Goal: Task Accomplishment & Management: Complete application form

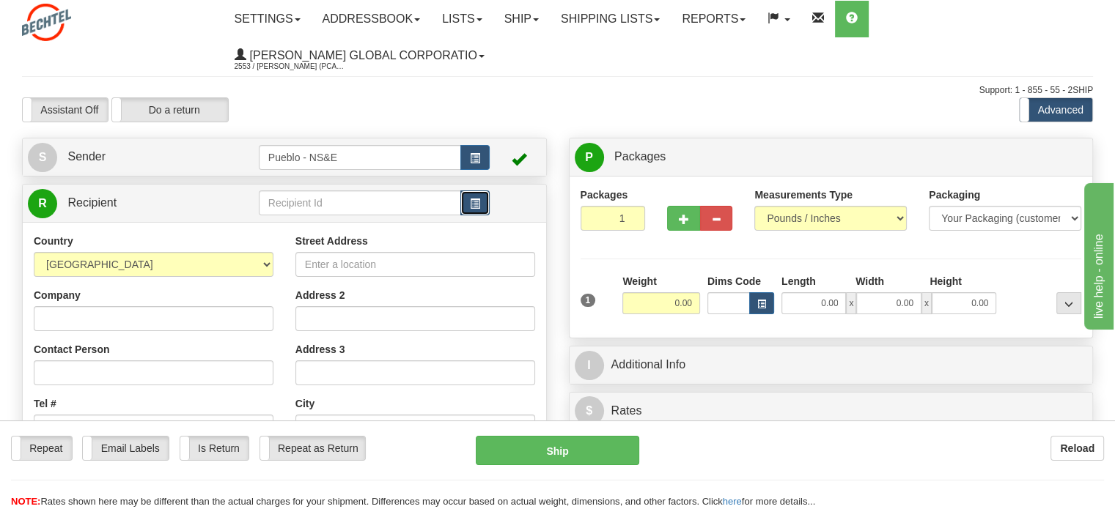
click at [476, 209] on span "button" at bounding box center [475, 204] width 10 height 10
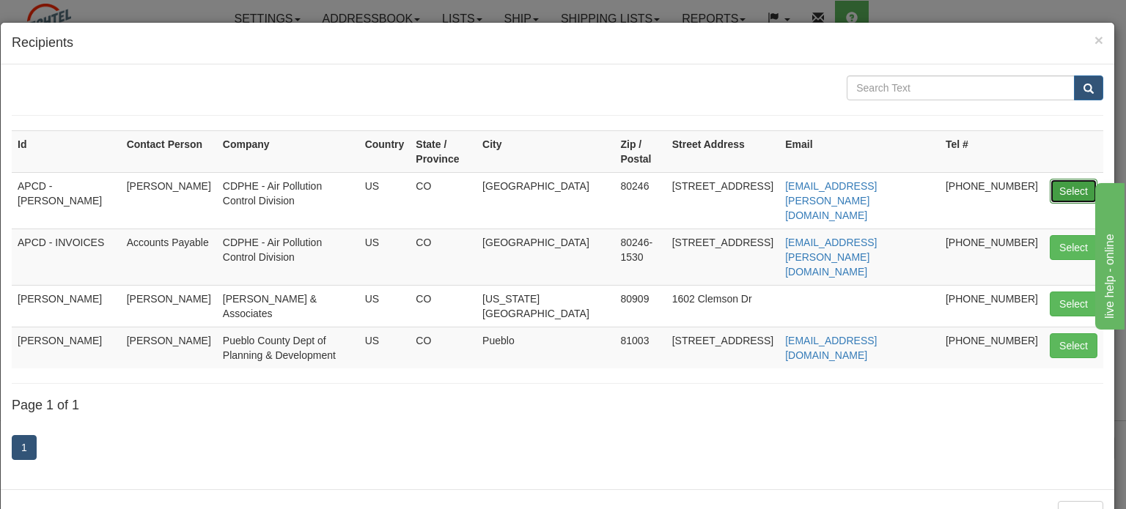
click at [1050, 184] on button "Select" at bounding box center [1074, 191] width 48 height 25
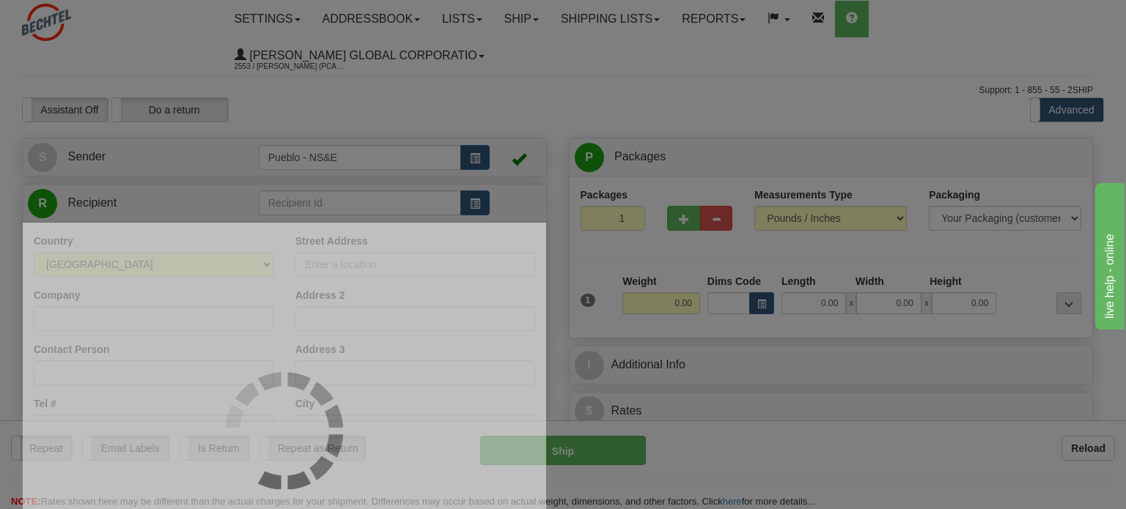
type input "APCD - [PERSON_NAME]"
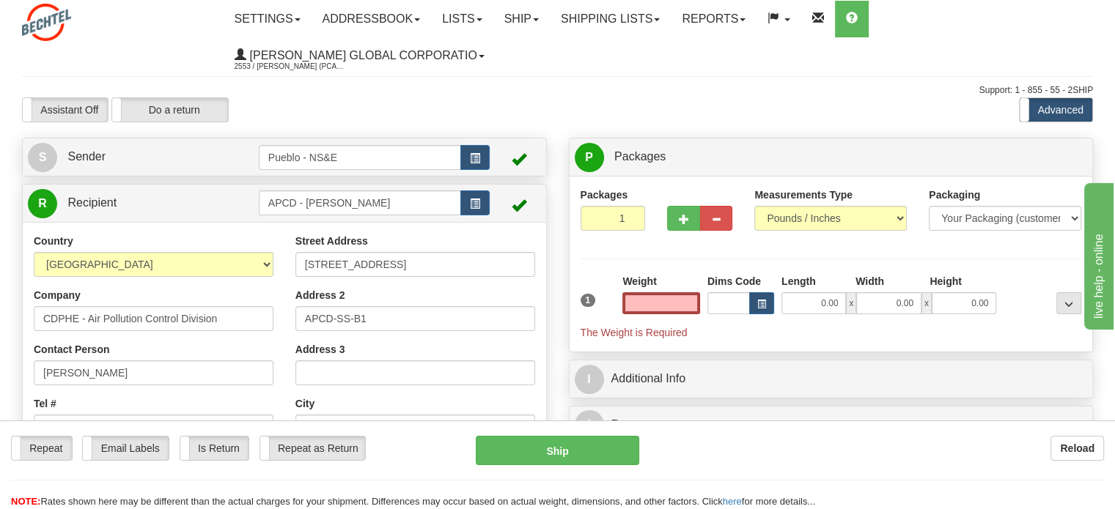
type input "0.00"
click at [972, 24] on ul "Settings Shipping Preferences Fields Preferences New Store Connections Addressb…" at bounding box center [658, 37] width 869 height 73
drag, startPoint x: 122, startPoint y: 374, endPoint x: 0, endPoint y: 369, distance: 121.8
click at [0, 369] on div "Toggle navigation Settings Shipping Preferences Fields Preferences New" at bounding box center [557, 407] width 1115 height 814
click at [1000, 228] on select "Your Packaging (customer supplied) Envelope (carrier supplied) Pack (carrier su…" at bounding box center [1005, 218] width 152 height 25
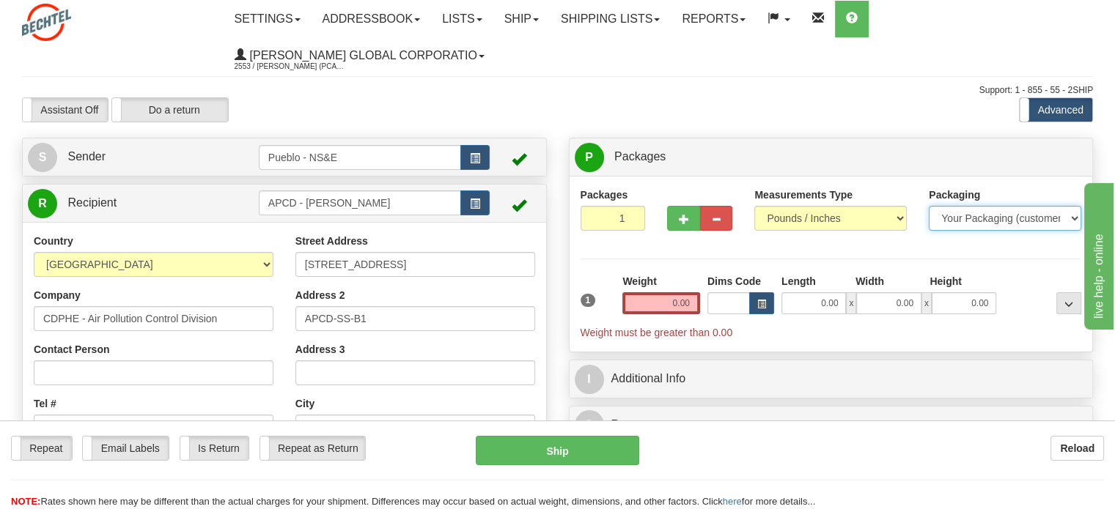
select select "2"
click at [929, 207] on select "Your Packaging (customer supplied) Envelope (carrier supplied) Pack (carrier su…" at bounding box center [1005, 218] width 152 height 25
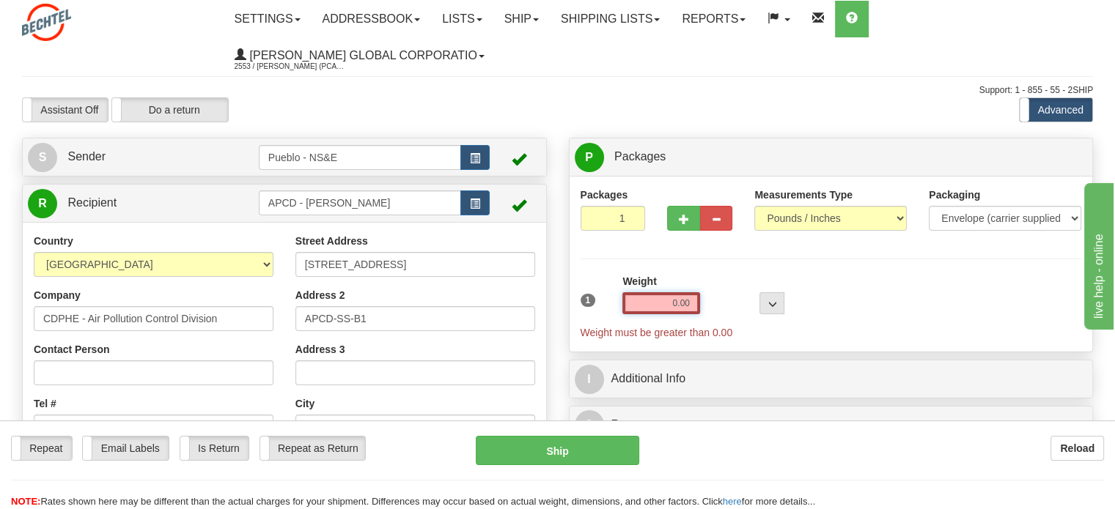
click at [683, 303] on input "0.00" at bounding box center [661, 303] width 78 height 22
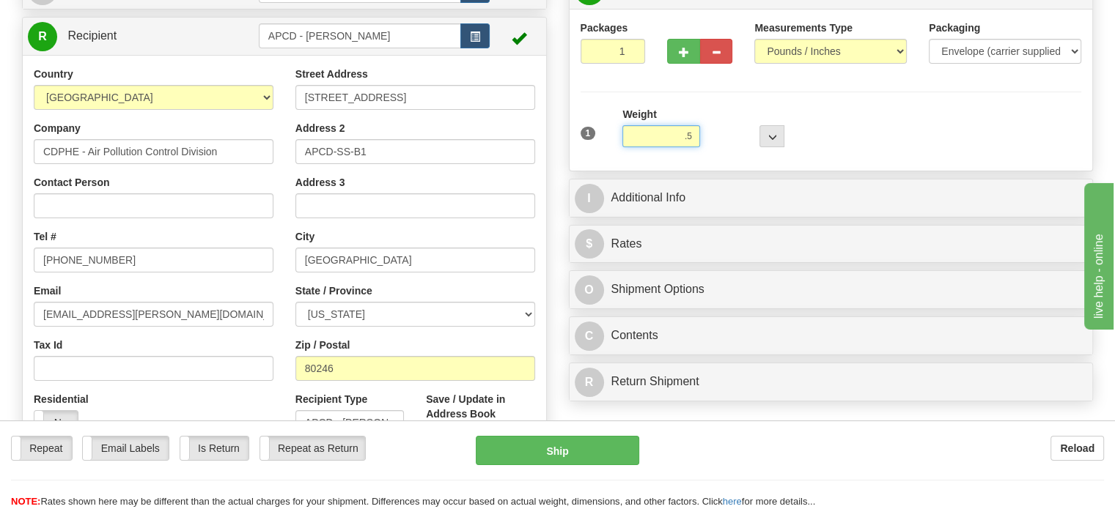
scroll to position [182, 0]
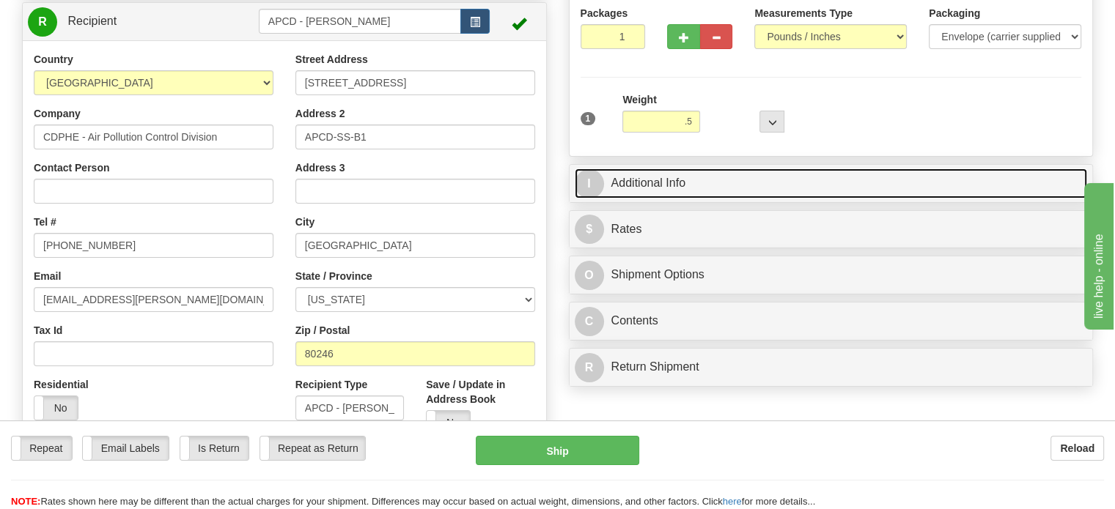
type input "0.50"
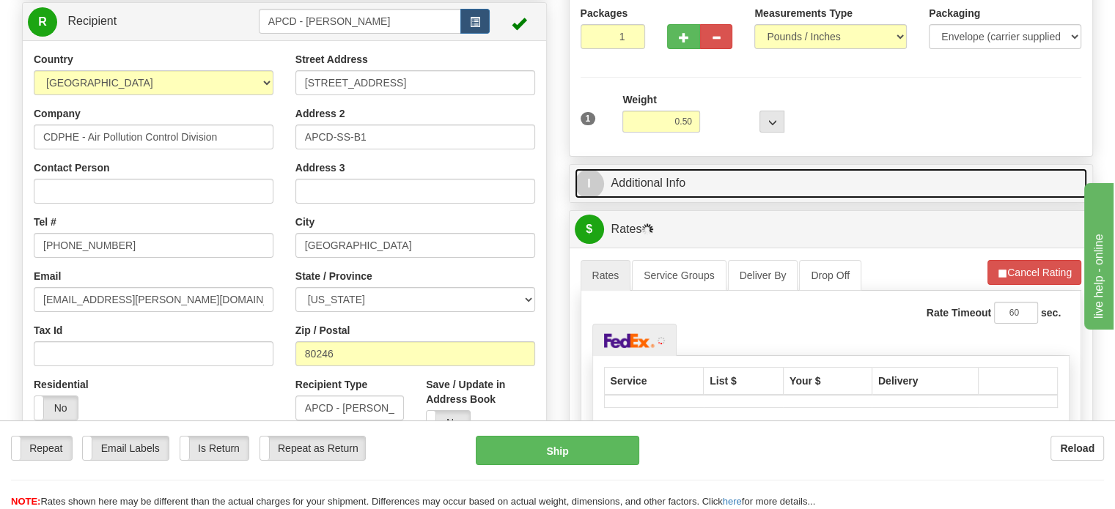
click at [649, 180] on link "I Additional Info" at bounding box center [831, 184] width 513 height 30
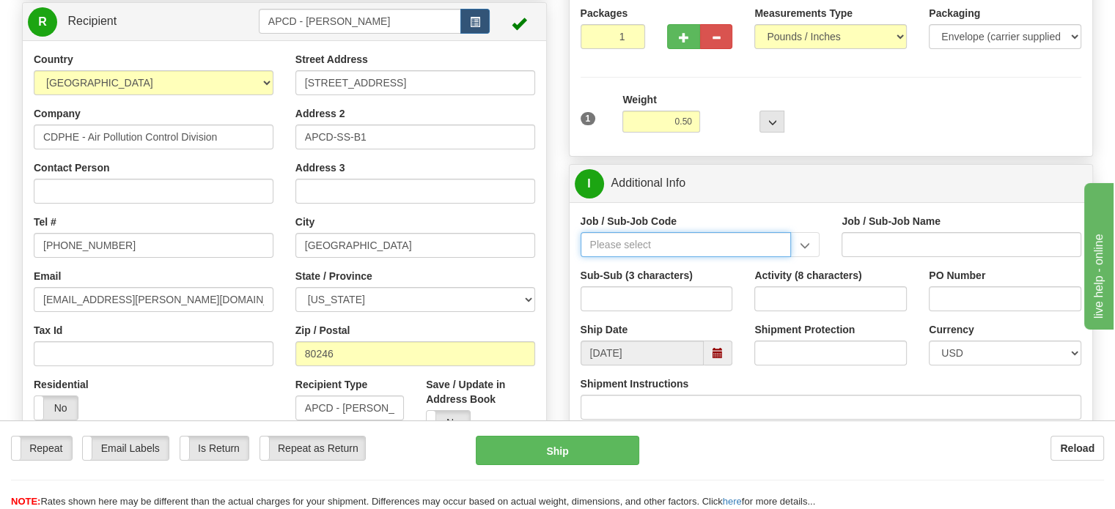
click at [645, 246] on input "Job / Sub-Job Code" at bounding box center [686, 244] width 211 height 25
click at [641, 272] on div "24852-AK8" at bounding box center [682, 267] width 197 height 16
type input "24852-AK8"
type input "PUEBLO CHEM DEMIL PROJECT - OPS-BNI-UTILITIES & O"
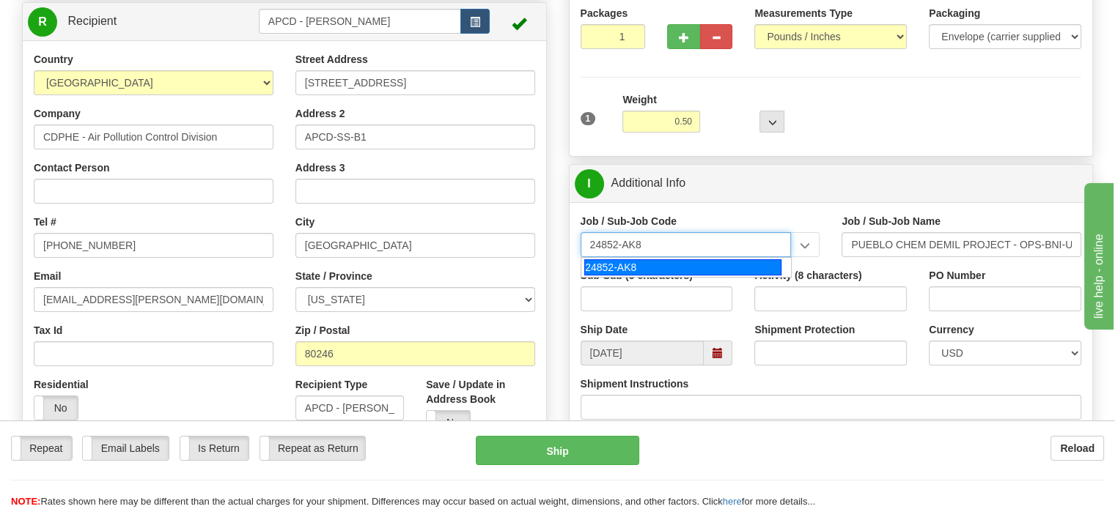
type input "24852-AK8"
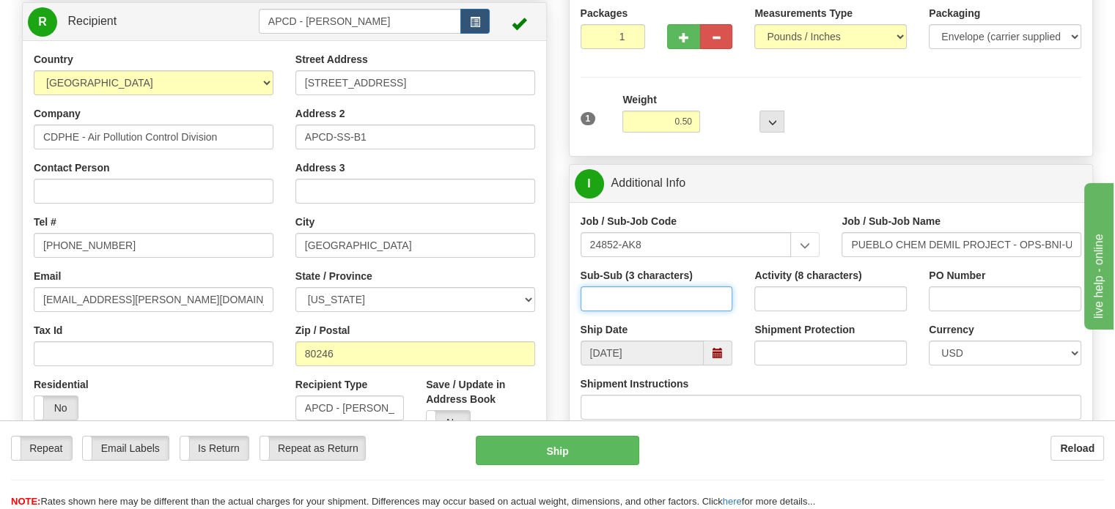
click at [640, 296] on input "Sub-Sub (3 characters)" at bounding box center [657, 299] width 152 height 25
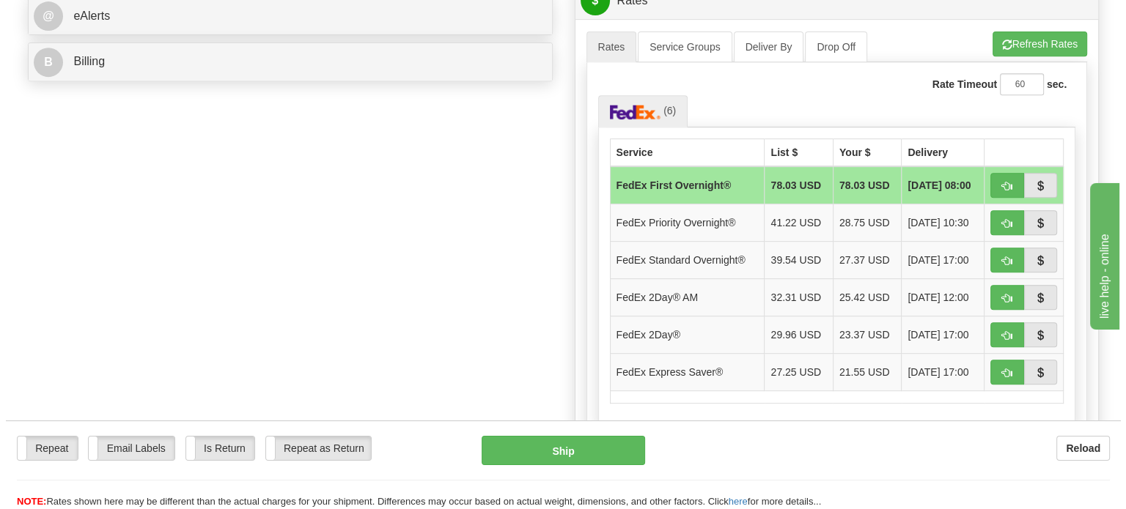
scroll to position [657, 0]
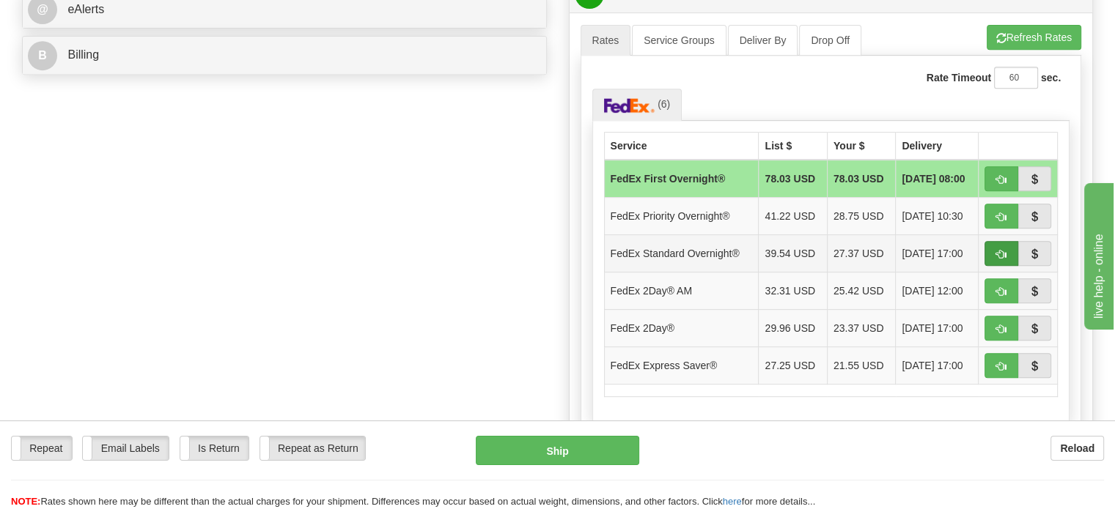
type input "000"
click at [996, 250] on span "button" at bounding box center [1001, 255] width 10 height 10
type input "05"
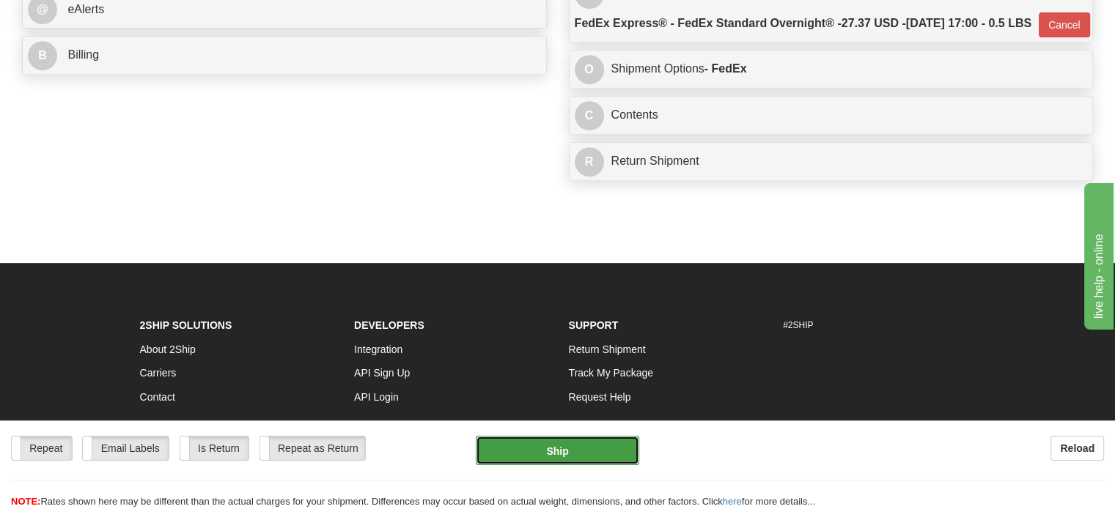
click at [547, 455] on button "Ship" at bounding box center [558, 450] width 164 height 29
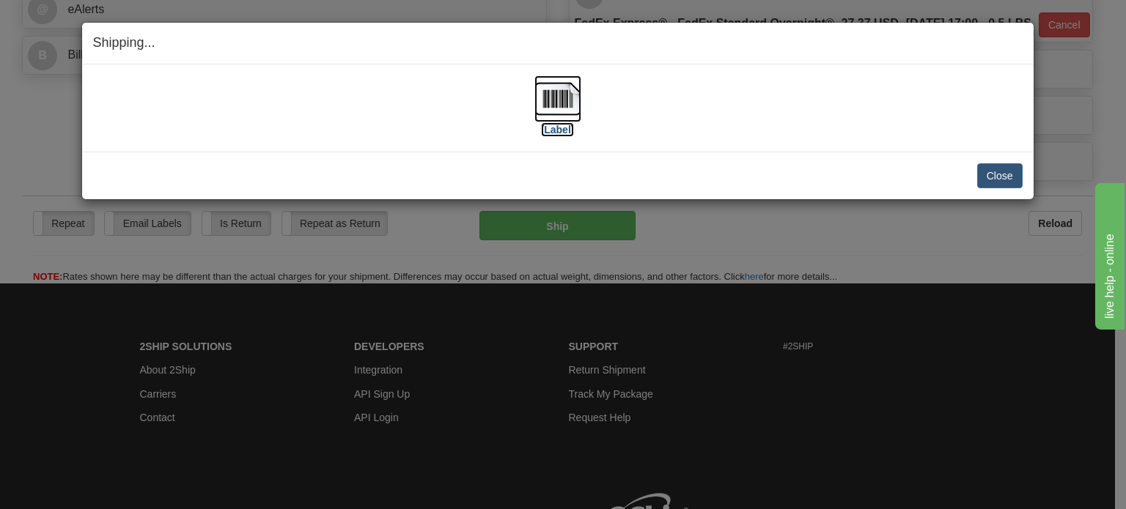
click at [548, 108] on img at bounding box center [557, 98] width 47 height 47
